Goal: Complete application form

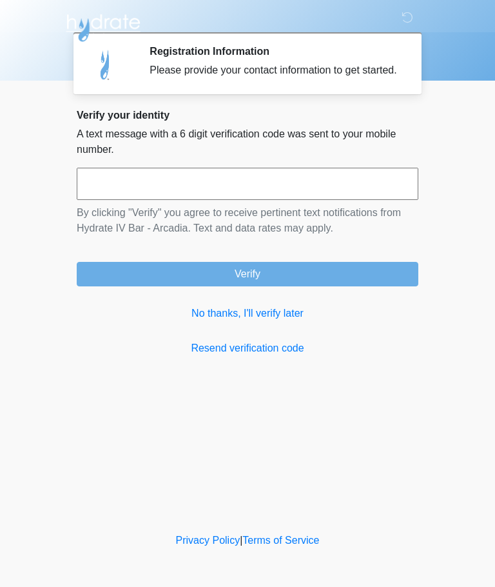
click at [286, 194] on input "text" at bounding box center [248, 184] width 342 height 32
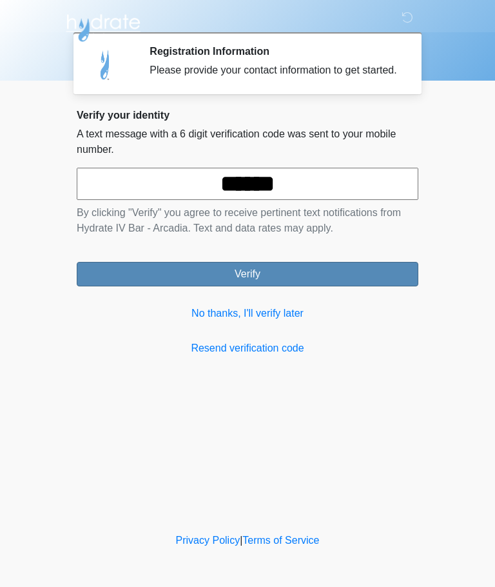
type input "******"
click at [367, 286] on button "Verify" at bounding box center [248, 274] width 342 height 24
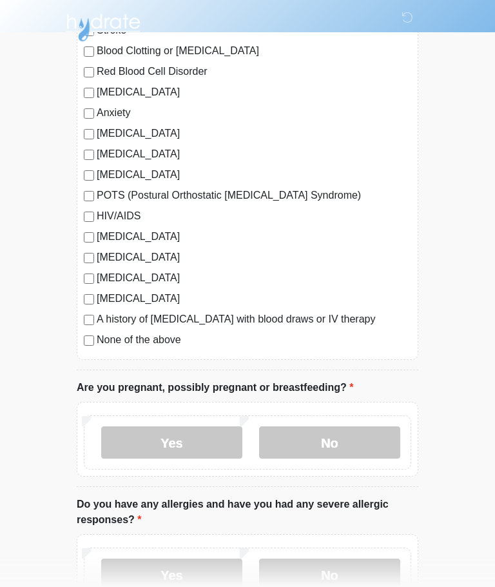
scroll to position [206, 0]
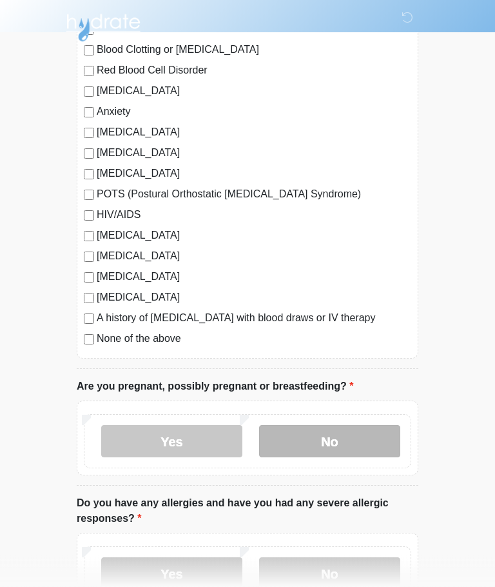
click at [351, 438] on label "No" at bounding box center [329, 441] width 141 height 32
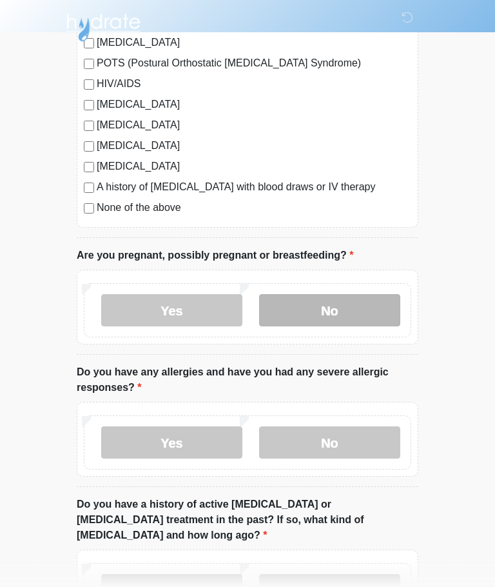
scroll to position [337, 0]
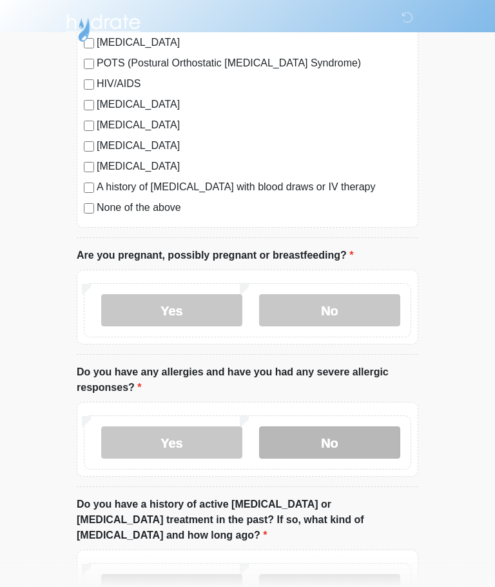
click at [372, 444] on label "No" at bounding box center [329, 442] width 141 height 32
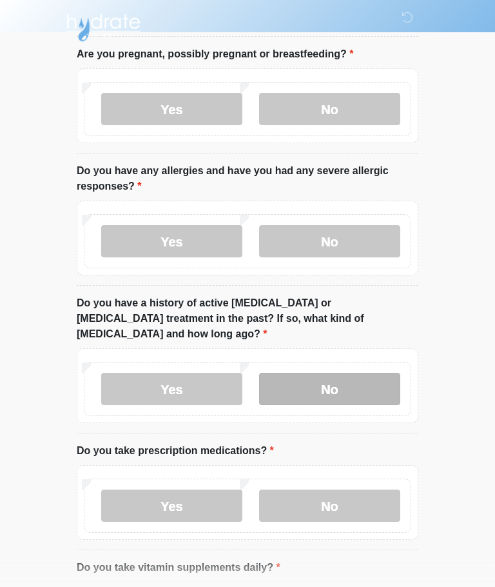
click at [378, 374] on label "No" at bounding box center [329, 389] width 141 height 32
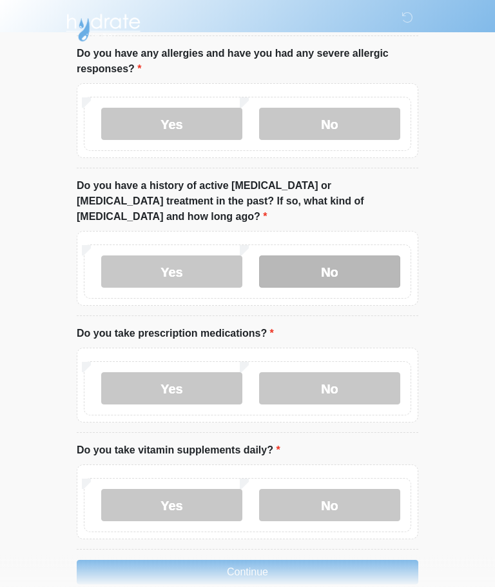
scroll to position [656, 0]
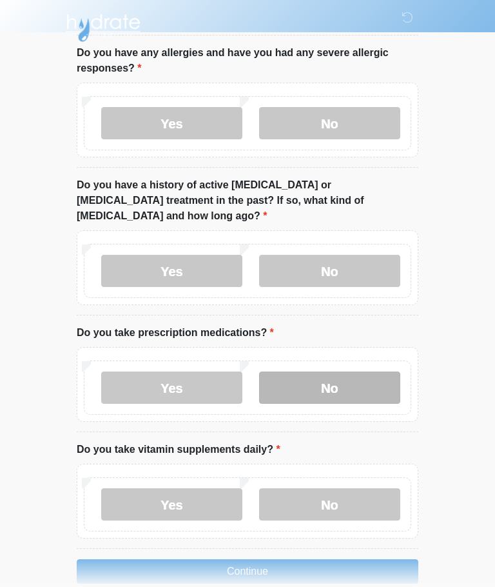
click at [364, 378] on label "No" at bounding box center [329, 387] width 141 height 32
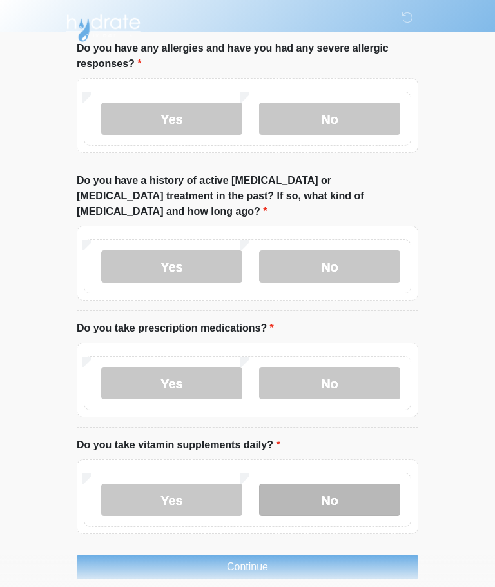
click at [374, 484] on label "No" at bounding box center [329, 499] width 141 height 32
click at [394, 558] on button "Continue" at bounding box center [248, 566] width 342 height 24
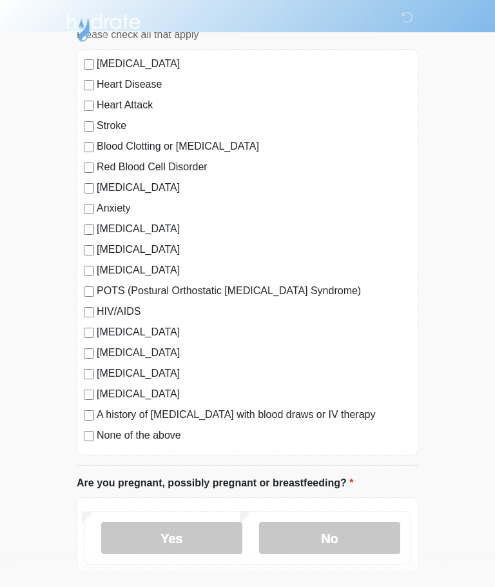
scroll to position [0, 0]
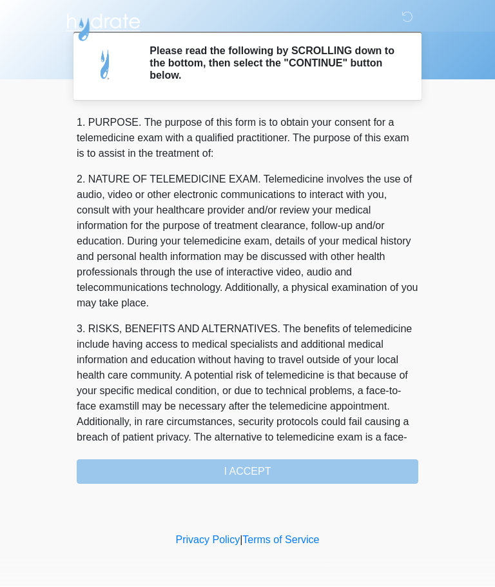
click at [385, 481] on div "1. PURPOSE. The purpose of this form is to obtain your consent for a telemedici…" at bounding box center [248, 299] width 342 height 369
click at [348, 474] on div "1. PURPOSE. The purpose of this form is to obtain your consent for a telemedici…" at bounding box center [248, 299] width 342 height 369
click at [365, 477] on div "1. PURPOSE. The purpose of this form is to obtain your consent for a telemedici…" at bounding box center [248, 299] width 342 height 369
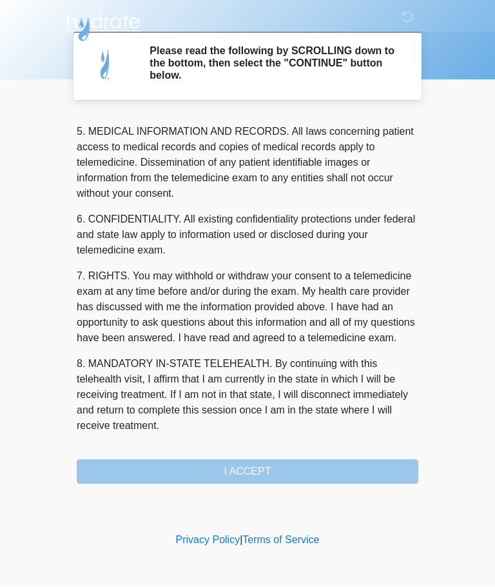
scroll to position [419, 0]
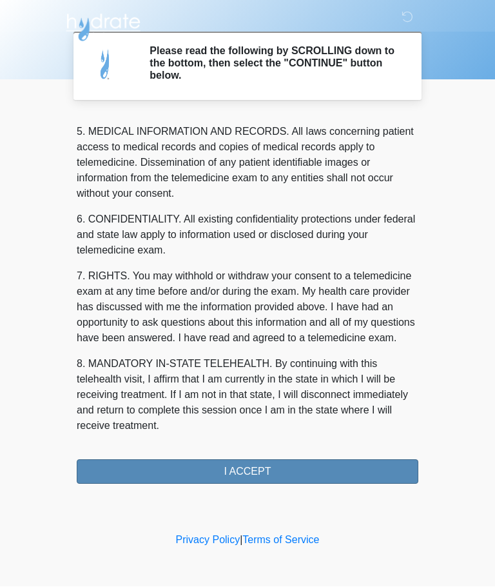
click at [356, 468] on button "I ACCEPT" at bounding box center [248, 472] width 342 height 24
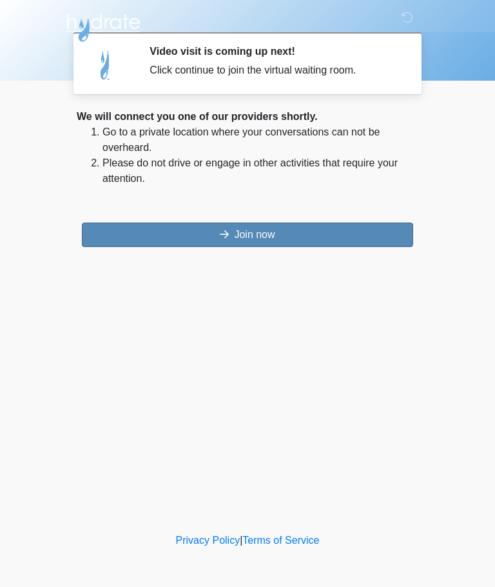
click at [382, 232] on button "Join now" at bounding box center [247, 234] width 331 height 24
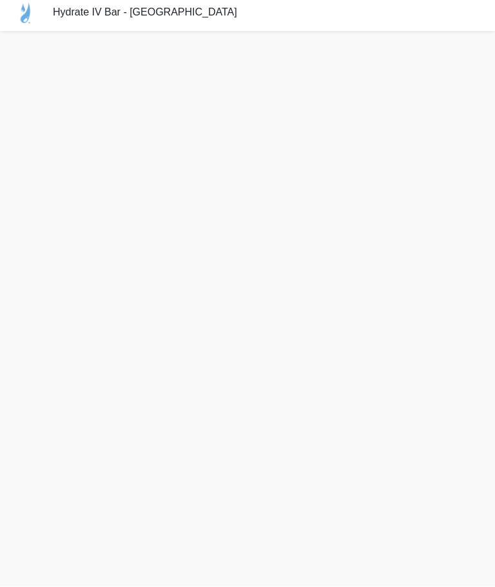
scroll to position [24, 0]
